Goal: Transaction & Acquisition: Book appointment/travel/reservation

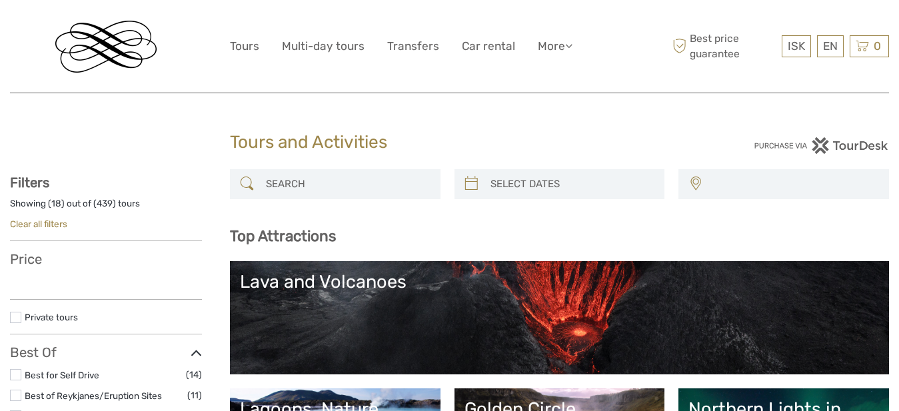
select select
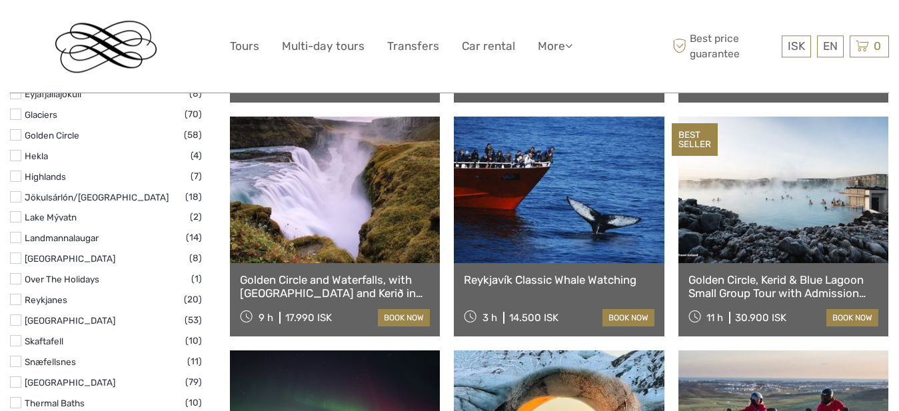
scroll to position [662, 0]
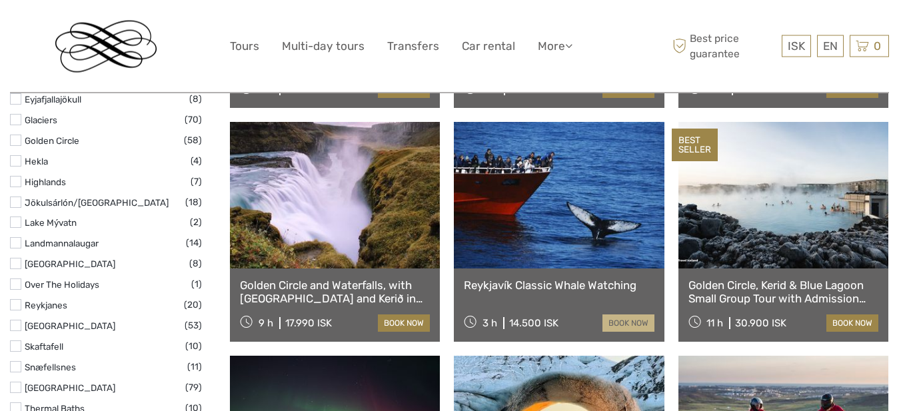
click at [614, 324] on link "book now" at bounding box center [628, 323] width 52 height 17
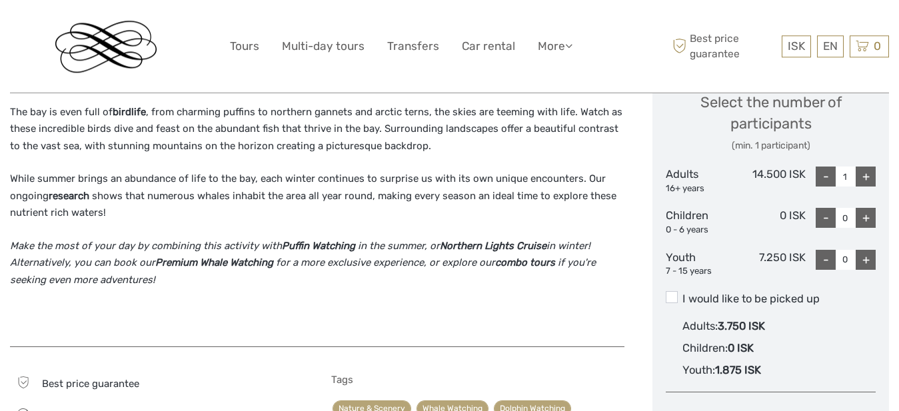
click at [867, 175] on div "+" at bounding box center [866, 177] width 20 height 20
click at [863, 177] on div "+" at bounding box center [866, 177] width 20 height 20
type input "5"
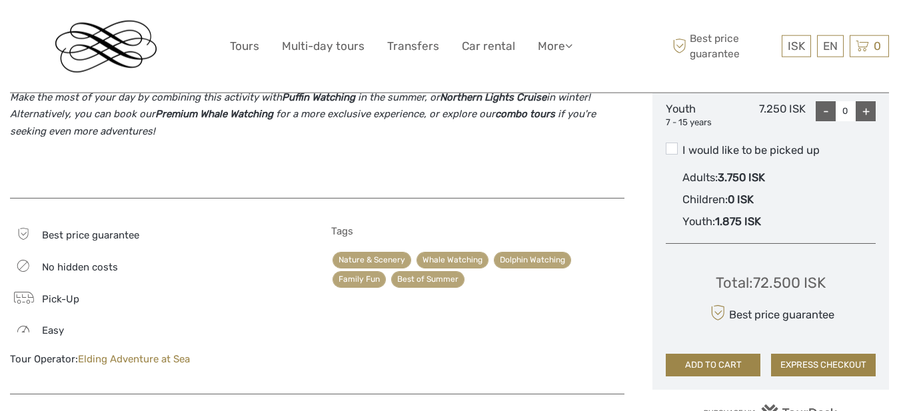
scroll to position [745, 0]
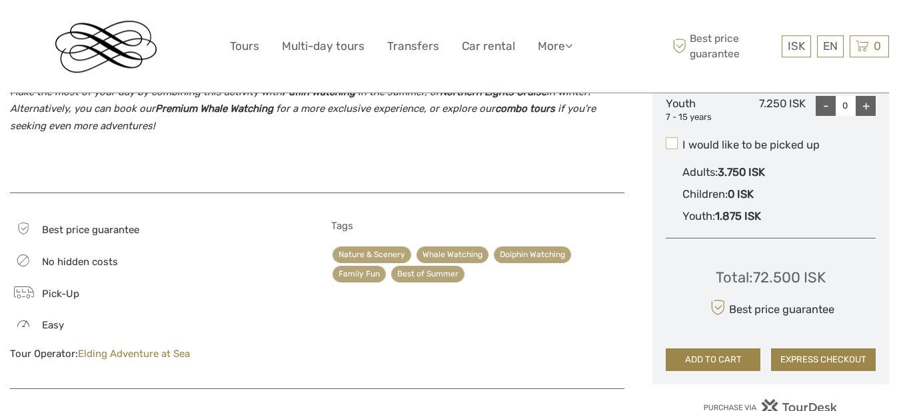
click at [671, 144] on span at bounding box center [672, 143] width 12 height 12
click at [682, 140] on input "I would like to be picked up" at bounding box center [682, 140] width 0 height 0
click at [671, 144] on span at bounding box center [672, 143] width 12 height 12
click at [682, 140] on input "I would like to be picked up" at bounding box center [682, 140] width 0 height 0
